Goal: Task Accomplishment & Management: Use online tool/utility

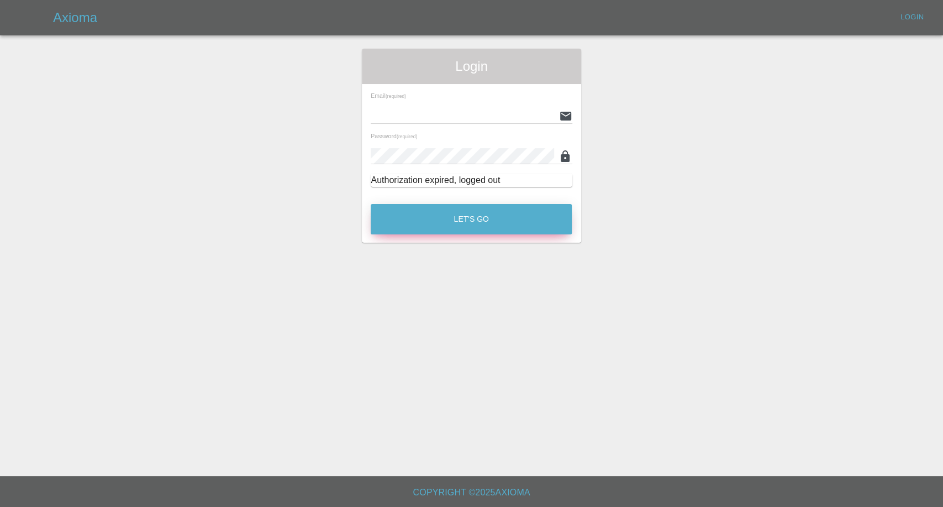
type input "[EMAIL_ADDRESS][DOMAIN_NAME]"
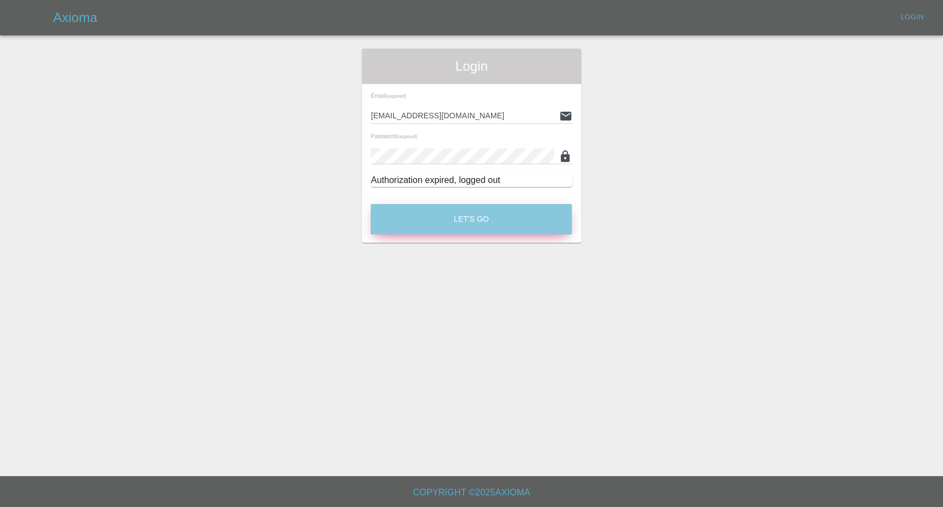
click at [461, 218] on button "Let's Go" at bounding box center [471, 219] width 201 height 30
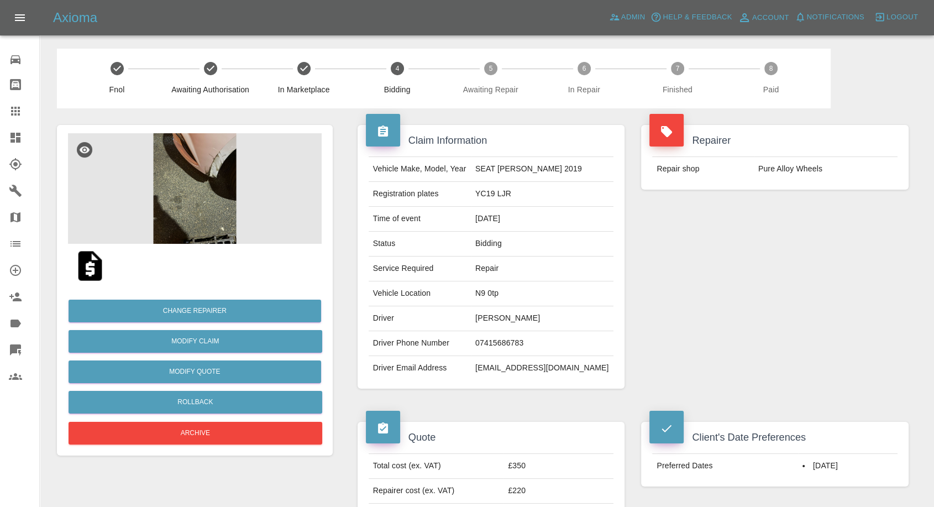
click at [517, 343] on td "07415686783" at bounding box center [542, 343] width 143 height 25
copy td "07415686783"
click at [795, 298] on div "Repairer Repair shop Pure Alloy Wheels" at bounding box center [775, 256] width 284 height 297
click at [501, 312] on td "Ali A" at bounding box center [542, 318] width 143 height 25
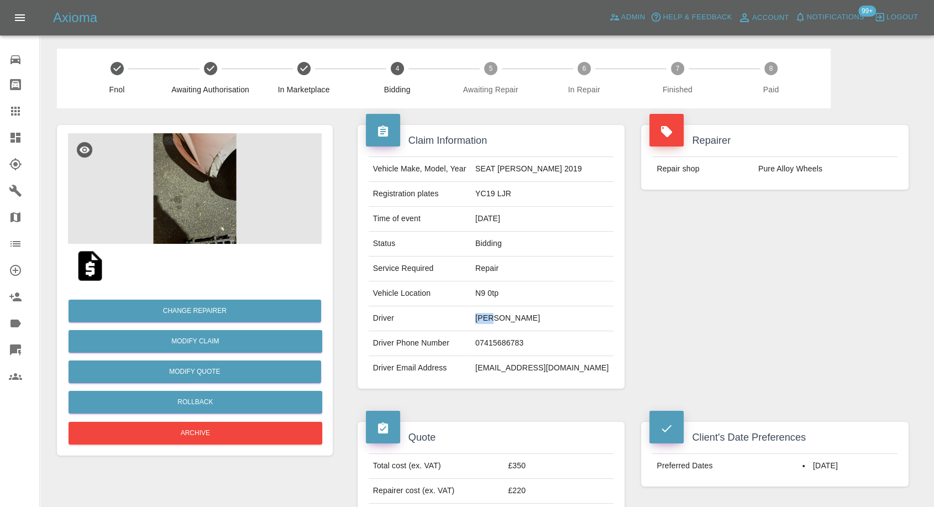
click at [501, 312] on td "Ali A" at bounding box center [542, 318] width 143 height 25
copy td "Ali"
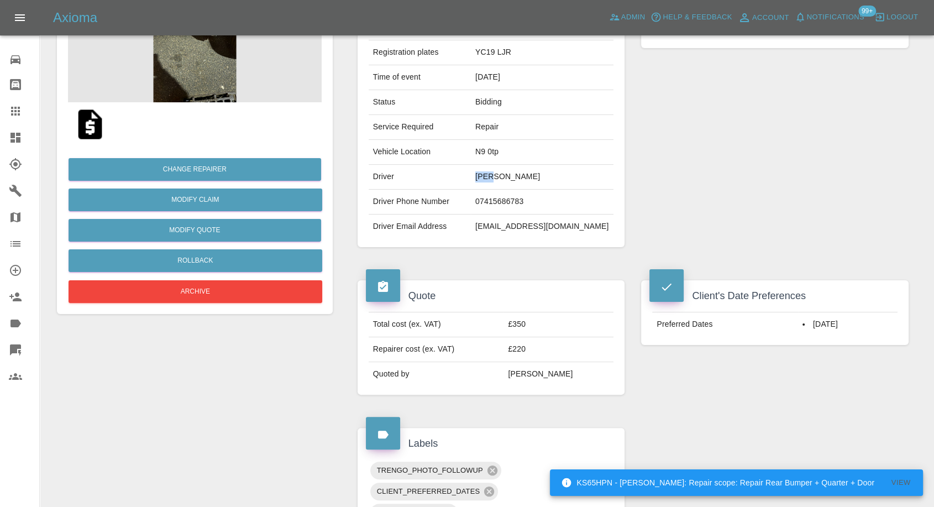
scroll to position [184, 0]
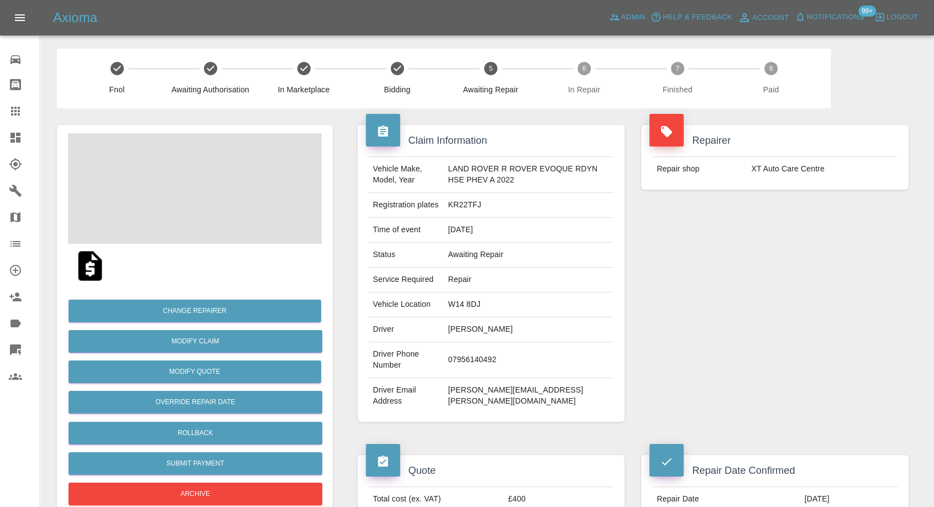
click at [461, 363] on td "07956140492" at bounding box center [529, 360] width 170 height 36
copy td "07956140492"
